Goal: Task Accomplishment & Management: Complete application form

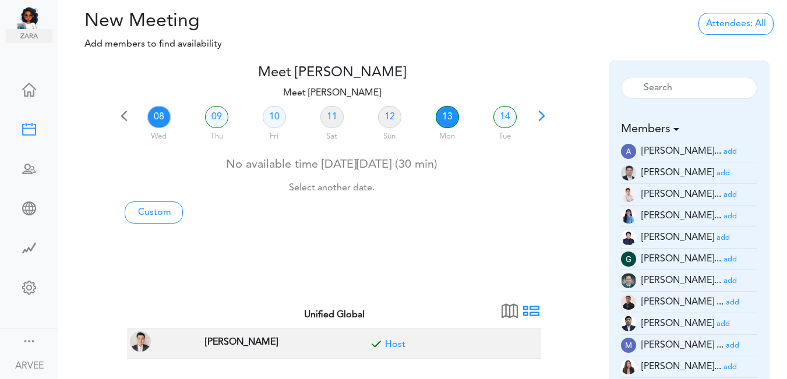
click at [445, 121] on link "13" at bounding box center [447, 117] width 23 height 22
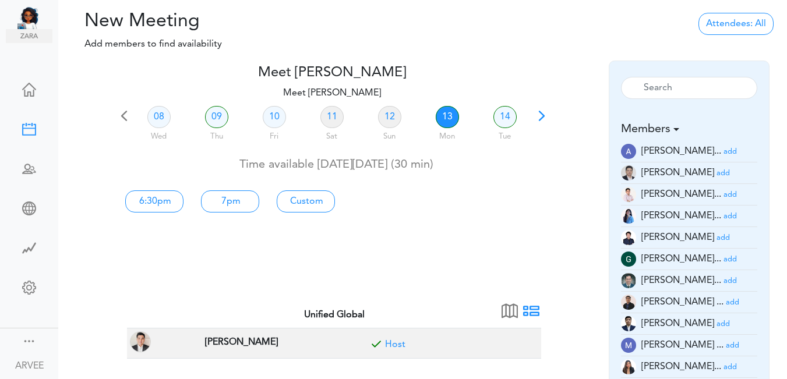
click at [447, 117] on link "13" at bounding box center [447, 117] width 23 height 22
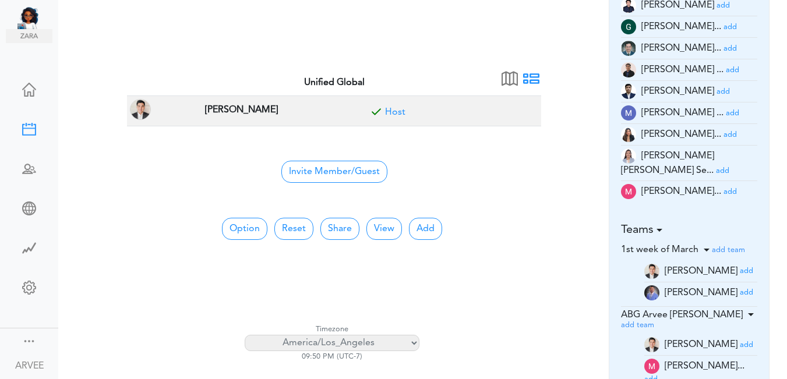
scroll to position [234, 0]
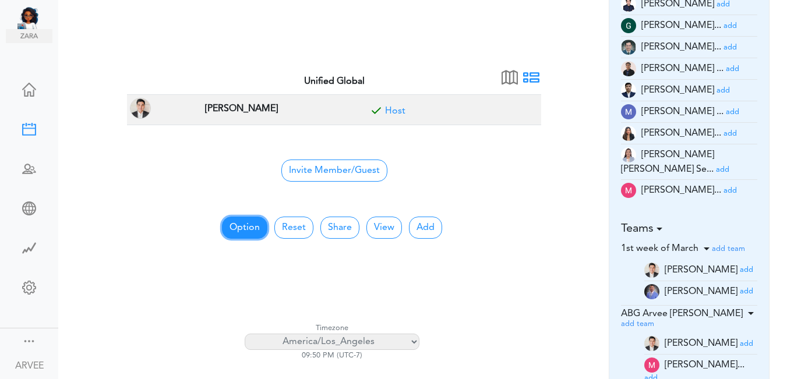
click at [250, 227] on button "Option" at bounding box center [244, 228] width 45 height 22
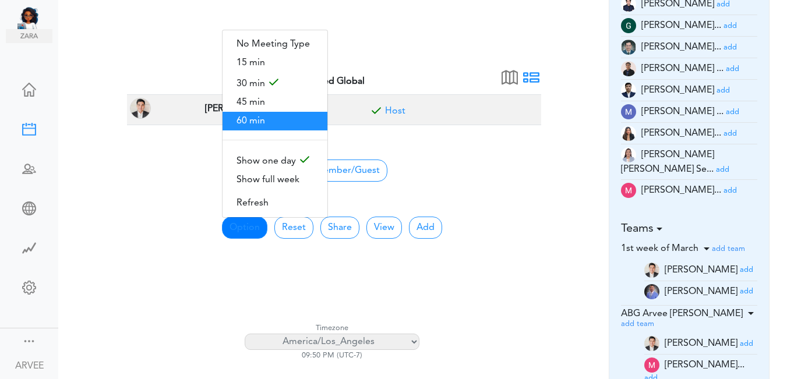
click at [258, 115] on span "60 min" at bounding box center [275, 121] width 105 height 19
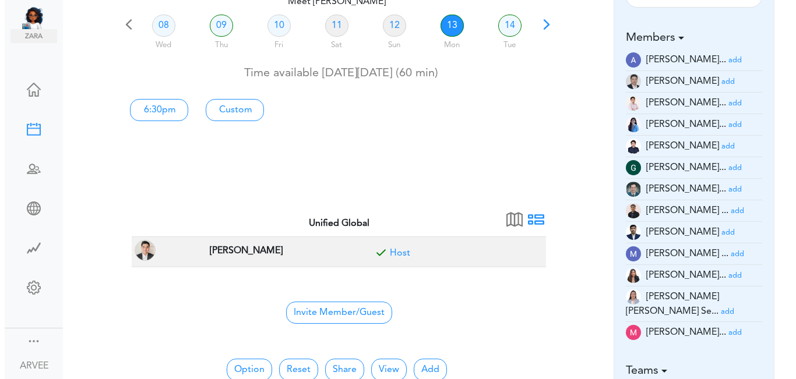
scroll to position [0, 0]
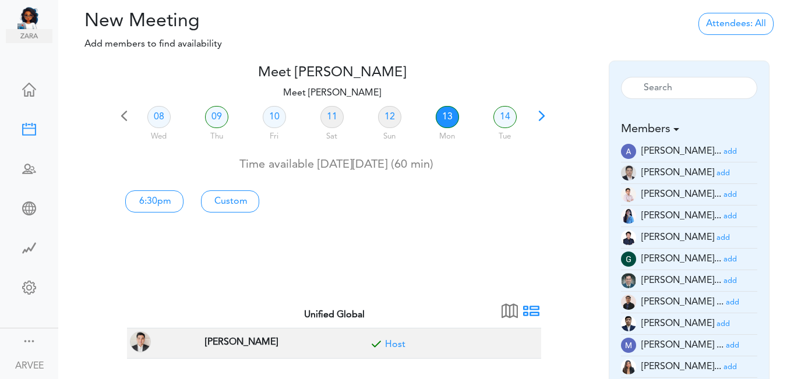
click at [447, 117] on link "13" at bounding box center [447, 117] width 23 height 22
click at [234, 203] on link "Custom" at bounding box center [230, 202] width 58 height 22
type input "Meet ARVEE FLORES"
type input "https://us02web.zoom.us/j/9174257685?pwd=VUE3Y2Fpem5ORktDVUZkeE9Yc01vZz09"
type input "2025-10-13T18:30"
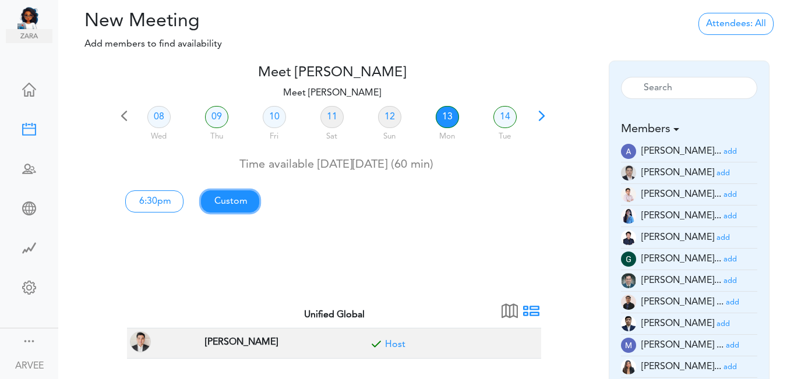
type input "2025-10-13T19:30"
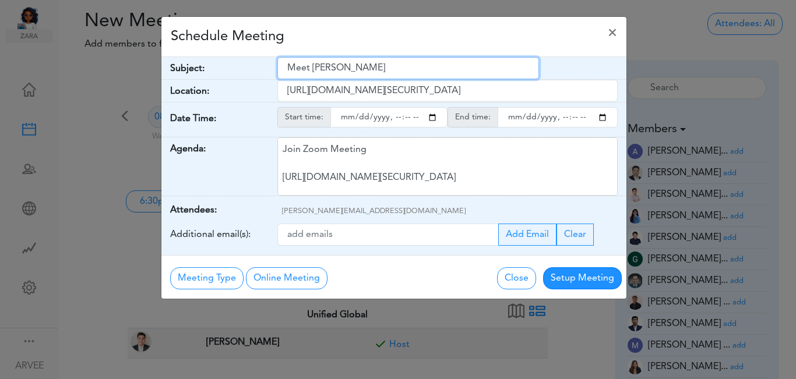
click at [285, 68] on input "Meet ARVEE FLORES" at bounding box center [408, 68] width 262 height 22
drag, startPoint x: 286, startPoint y: 68, endPoint x: 404, endPoint y: 80, distance: 118.9
click at [404, 80] on div "Subject: Meet ARVEE FLORES Date Time: Oct 13, 2025 (6:30pm - 7:30pm) Timezone: …" at bounding box center [393, 156] width 465 height 198
paste input "James Chan and Marina Myslivec - 2024 Income Tax Returns"
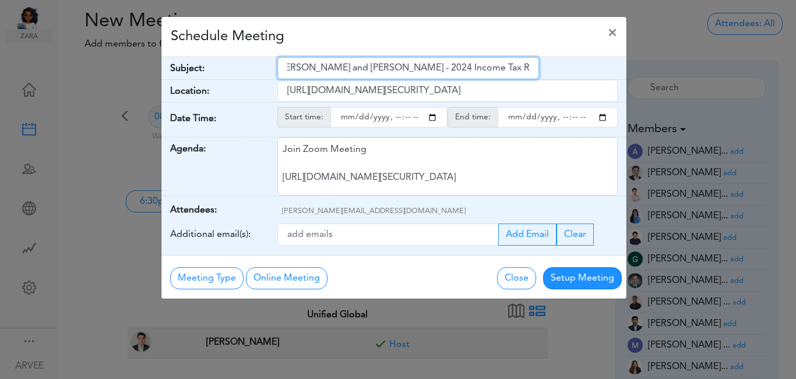
type input "James Chan and Marina Myslivec - 2024 Income Tax Returns"
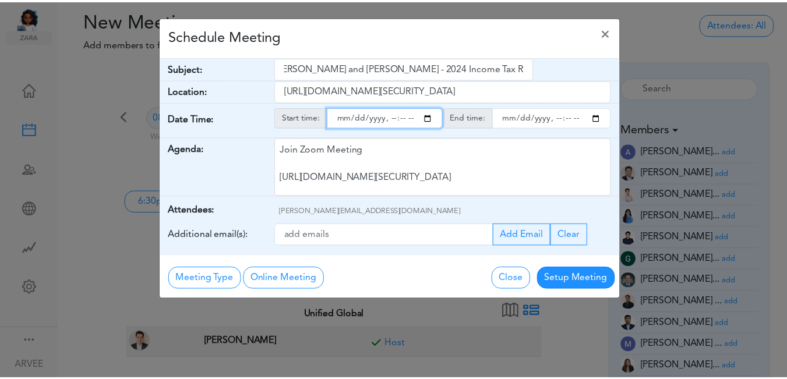
scroll to position [0, 0]
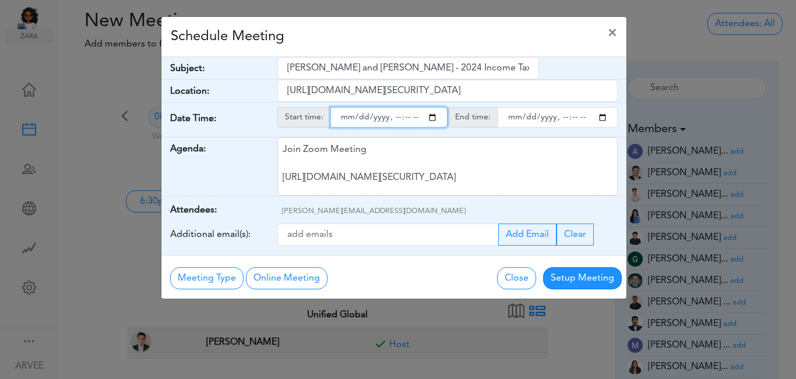
click at [431, 119] on input "starttime" at bounding box center [388, 117] width 117 height 20
click at [395, 121] on input "starttime" at bounding box center [388, 117] width 117 height 20
click at [407, 118] on input "starttime" at bounding box center [388, 117] width 117 height 20
type input "2025-10-13T13:00"
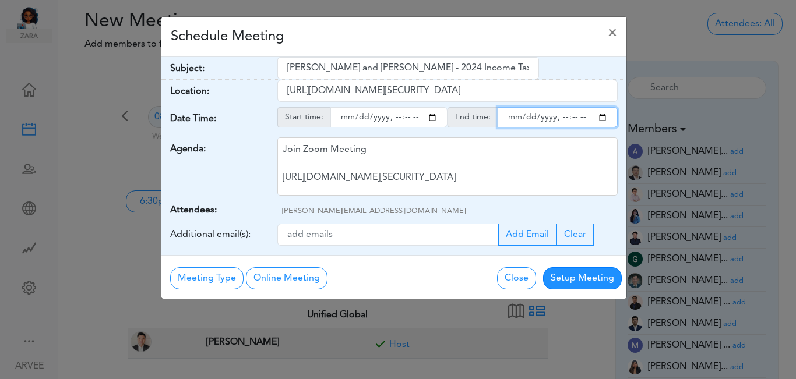
click at [600, 118] on input "endtime" at bounding box center [558, 117] width 120 height 20
click at [560, 117] on input "endtime" at bounding box center [558, 117] width 120 height 20
type input "2025-10-13T14:00"
click at [417, 32] on div "Schedule Meeting ×" at bounding box center [393, 37] width 465 height 40
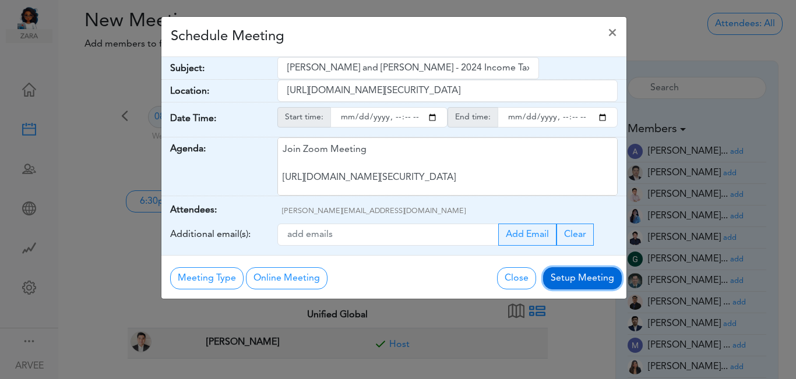
click at [591, 276] on button "Setup Meeting" at bounding box center [582, 278] width 79 height 22
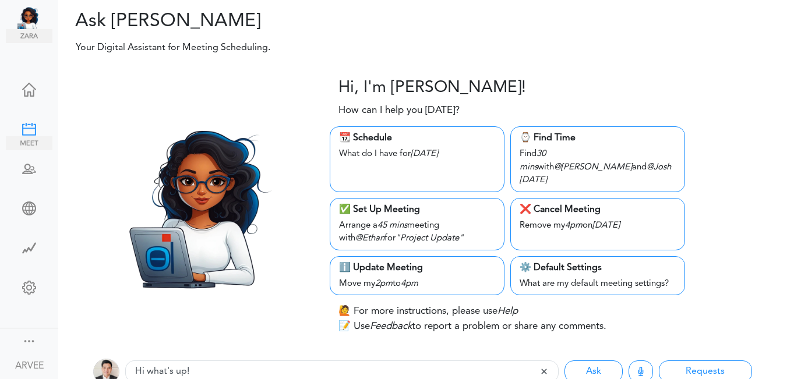
click at [15, 126] on div at bounding box center [29, 128] width 47 height 12
